Goal: Transaction & Acquisition: Purchase product/service

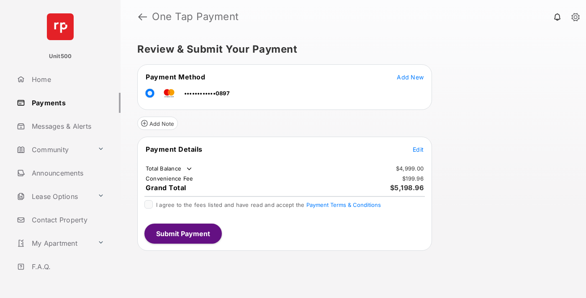
click at [418, 149] on span "Edit" at bounding box center [418, 149] width 11 height 7
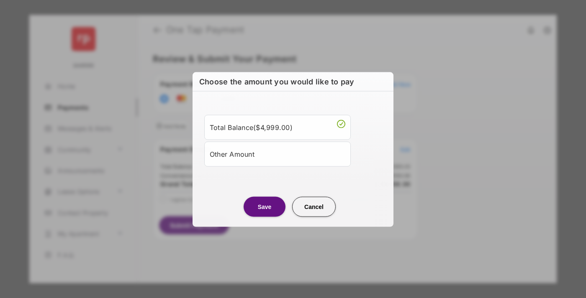
click at [278, 154] on div "Other Amount" at bounding box center [278, 154] width 136 height 14
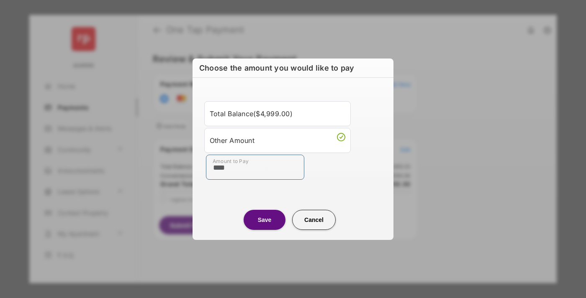
type input "****"
click at [265, 220] on button "Save" at bounding box center [265, 220] width 42 height 20
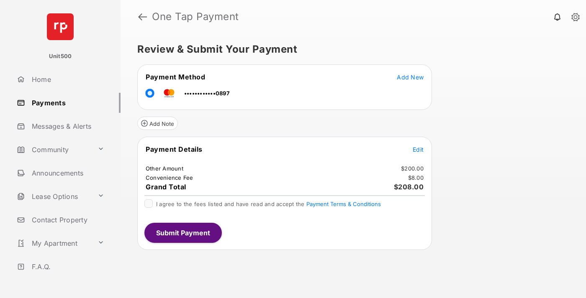
click at [418, 149] on span "Edit" at bounding box center [418, 149] width 11 height 7
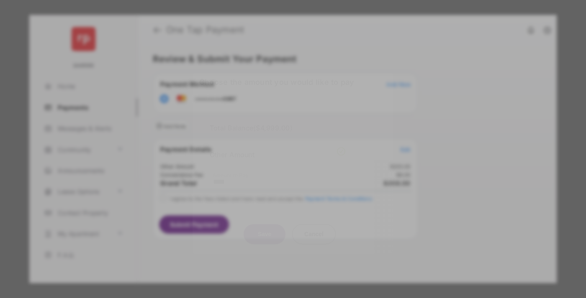
click at [265, 231] on button "Save" at bounding box center [265, 234] width 42 height 20
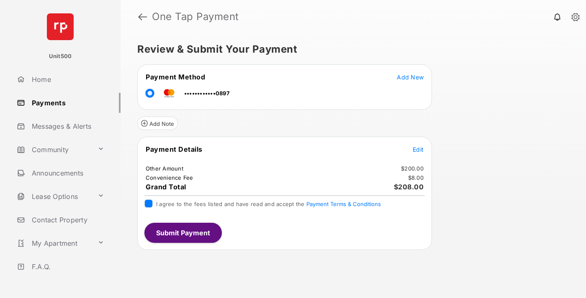
click at [183, 233] on button "Submit Payment" at bounding box center [182, 233] width 77 height 20
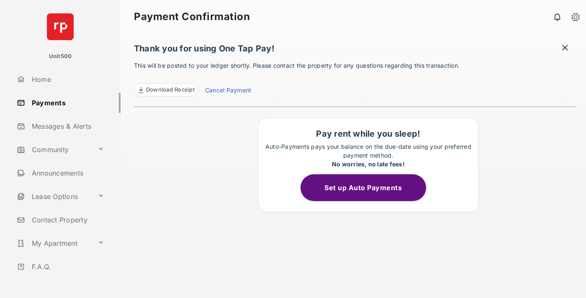
click at [166, 90] on span "Download Receipt" at bounding box center [170, 90] width 49 height 8
click at [565, 49] on span at bounding box center [565, 49] width 8 height 10
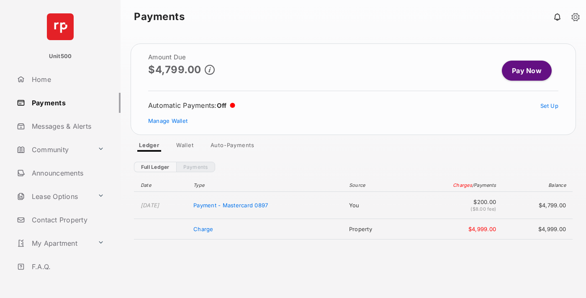
click at [168, 121] on link "Manage Wallet" at bounding box center [167, 121] width 39 height 7
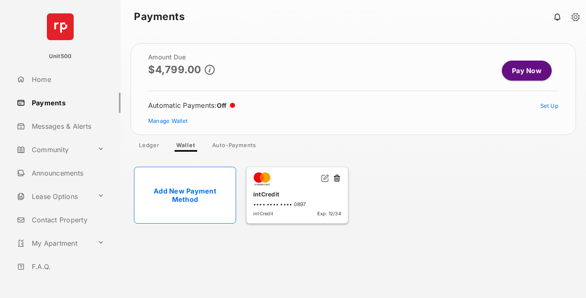
click at [337, 179] on button at bounding box center [337, 179] width 8 height 10
